Goal: Task Accomplishment & Management: Use online tool/utility

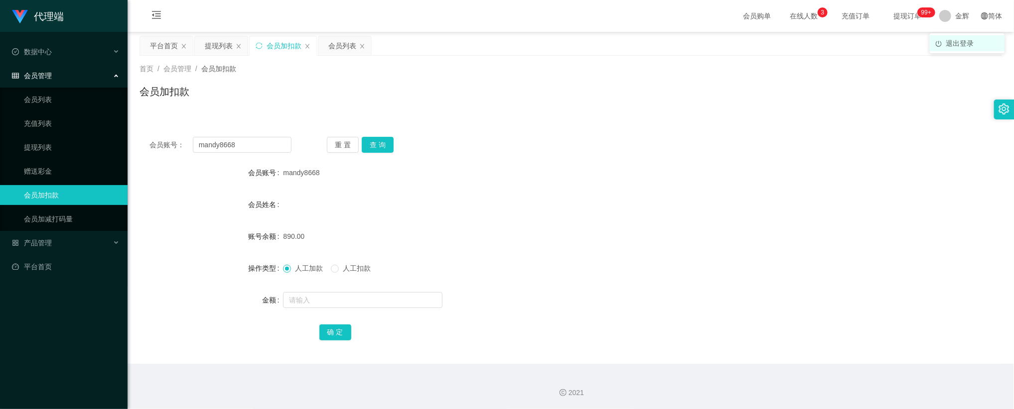
click at [948, 49] on li "退出登录" at bounding box center [967, 43] width 75 height 16
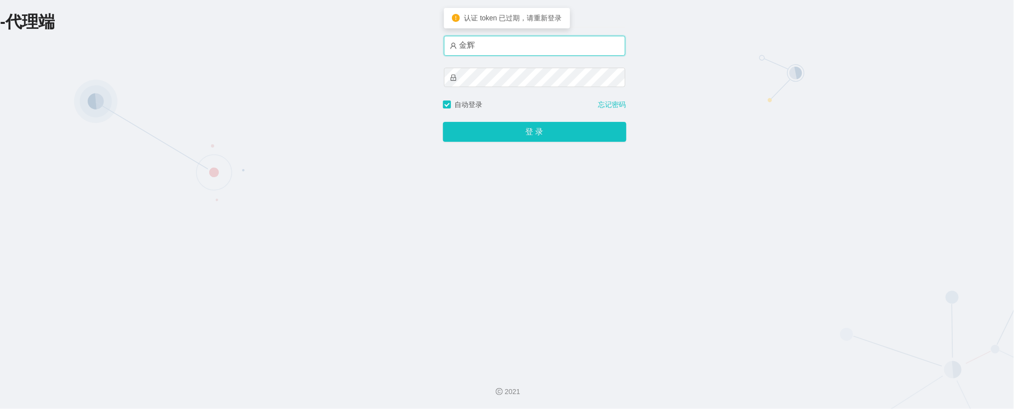
click at [528, 51] on input "金辉" at bounding box center [534, 46] width 181 height 20
type input "admin"
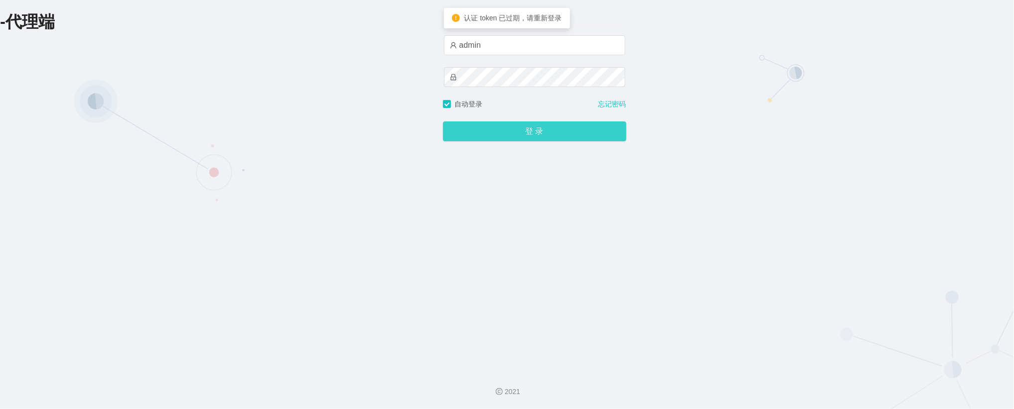
drag, startPoint x: 527, startPoint y: 56, endPoint x: 516, endPoint y: 136, distance: 81.4
click at [529, 135] on button "登 录" at bounding box center [534, 132] width 183 height 20
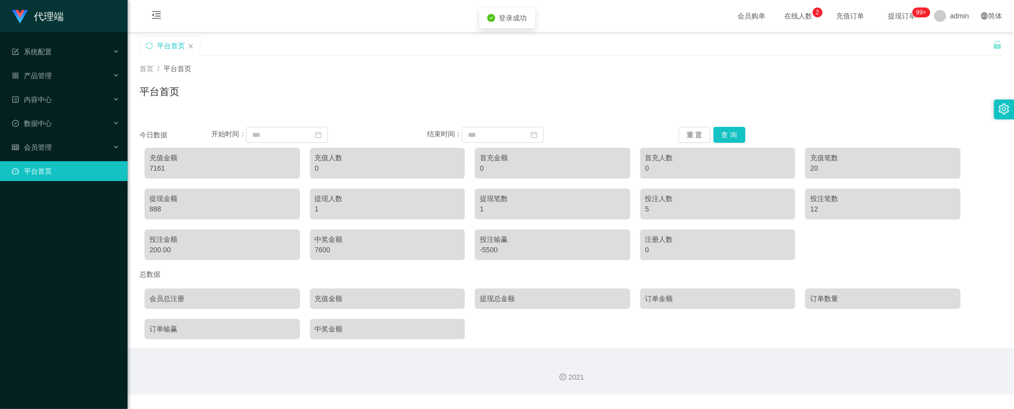
click at [890, 20] on span "提现订单 99+" at bounding box center [902, 16] width 52 height 32
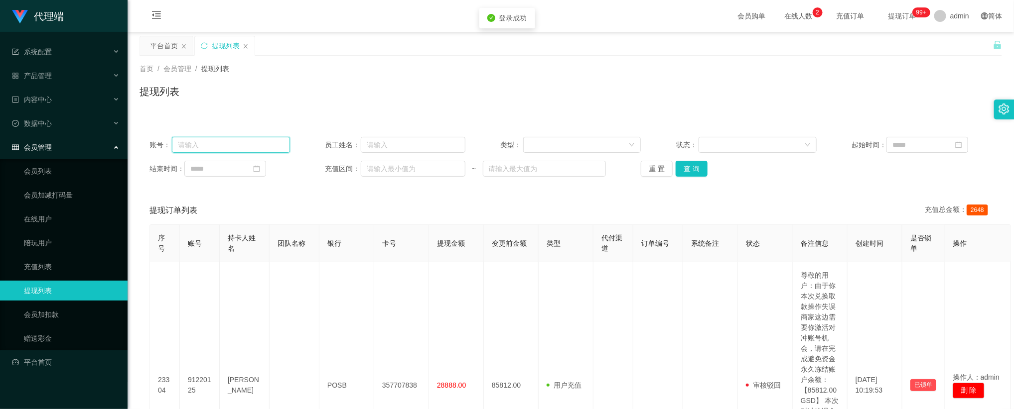
click at [237, 146] on input "text" at bounding box center [231, 145] width 118 height 16
paste input "91220125"
type input "91220125"
click at [677, 165] on button "查 询" at bounding box center [691, 169] width 32 height 16
click at [683, 165] on button "查 询" at bounding box center [691, 169] width 32 height 16
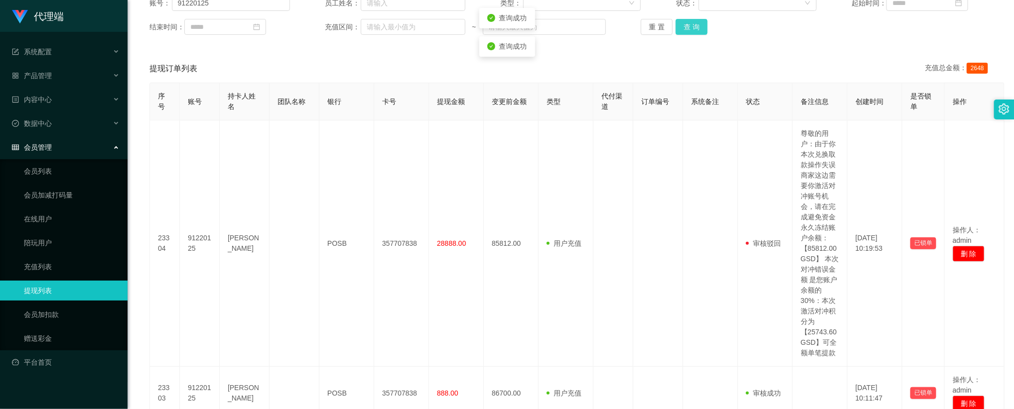
scroll to position [149, 0]
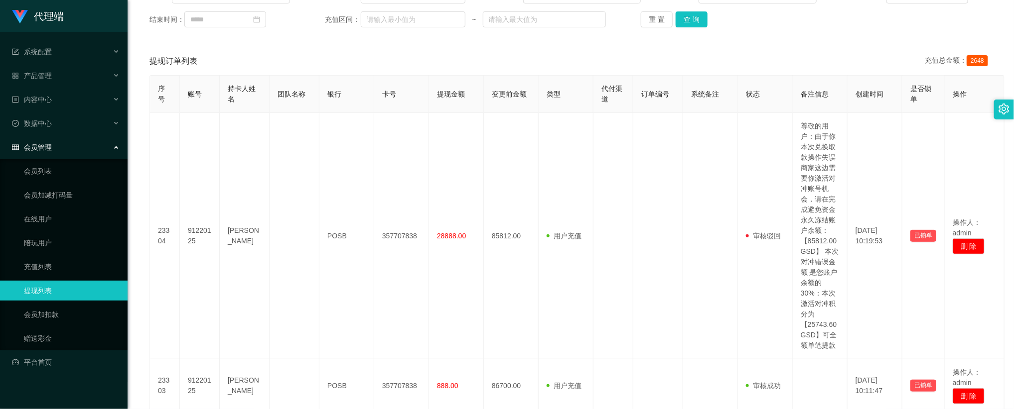
click at [722, 59] on div "提现订单列表 充值总金额： 2648" at bounding box center [570, 61] width 842 height 28
click at [739, 41] on div "账号： 91220125 员工姓名： 类型： 状态： 起始时间： 结束时间： 充值区间： ~ 重 置 查 询 提现订单列表 充值总金额： 2648 序号 账号…" at bounding box center [570, 265] width 862 height 574
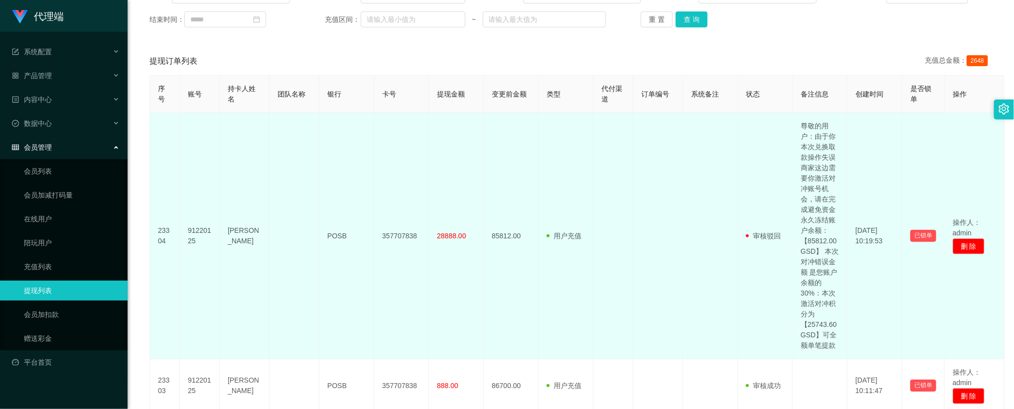
click at [735, 180] on td at bounding box center [710, 236] width 55 height 247
